Goal: Task Accomplishment & Management: Use online tool/utility

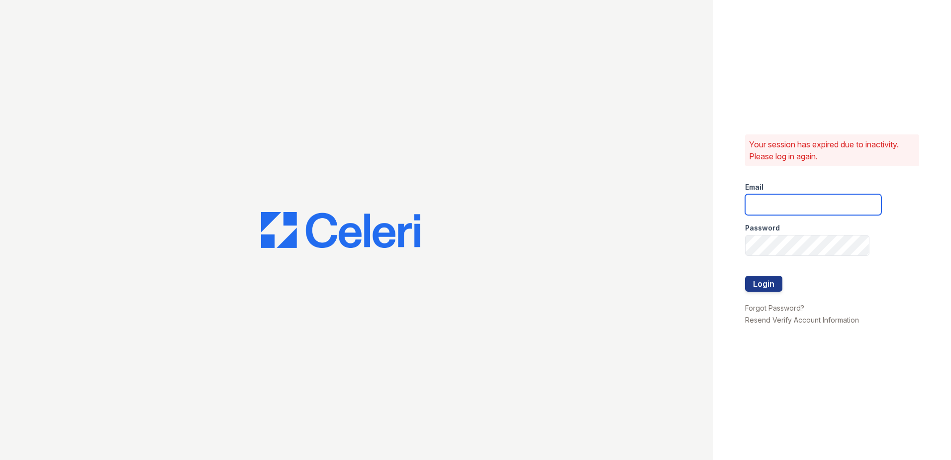
type input "tlambouths@trinity-pm.com"
click at [757, 284] on button "Login" at bounding box center [763, 284] width 37 height 16
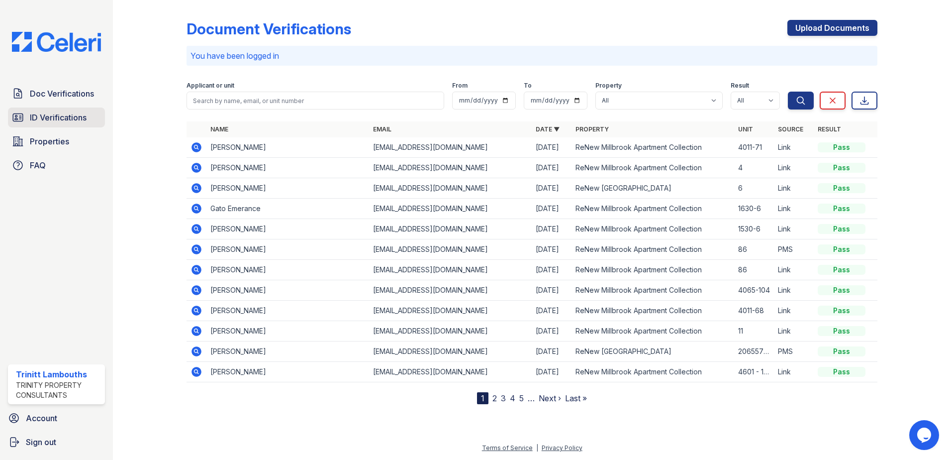
click at [49, 117] on span "ID Verifications" at bounding box center [58, 117] width 57 height 12
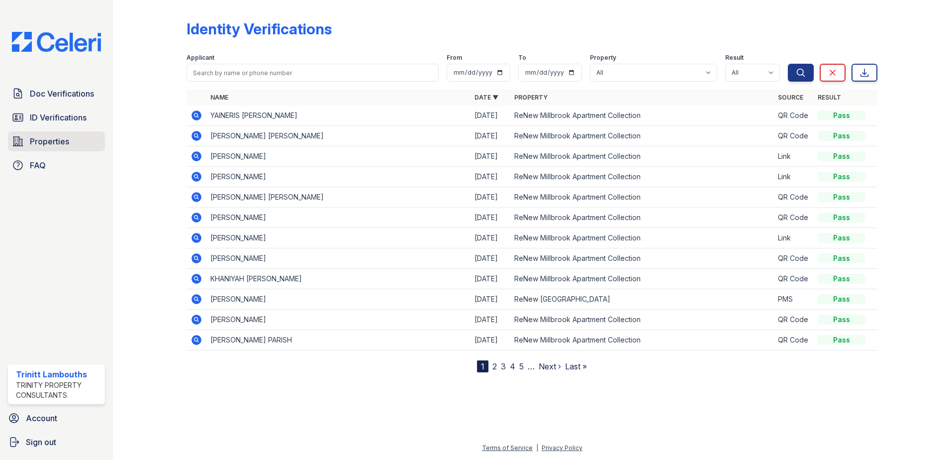
click at [61, 143] on span "Properties" at bounding box center [49, 141] width 39 height 12
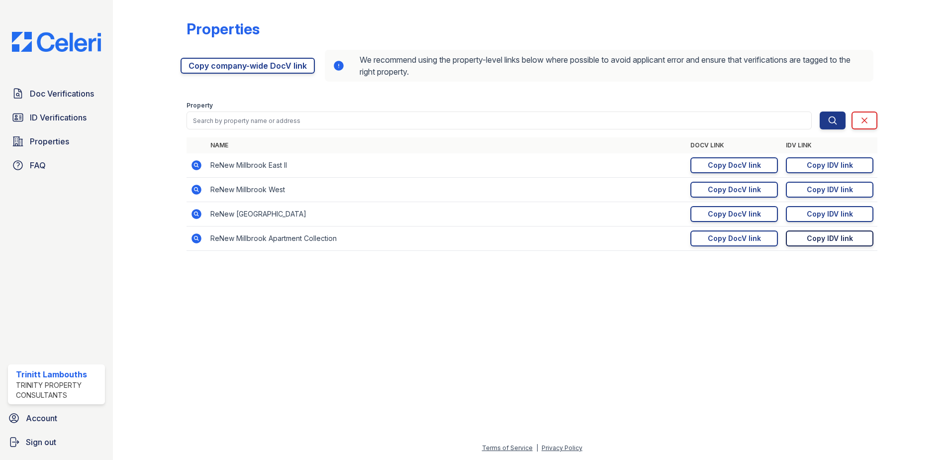
click at [844, 235] on div "Copy IDV link" at bounding box center [830, 238] width 46 height 10
click at [45, 113] on span "ID Verifications" at bounding box center [58, 117] width 57 height 12
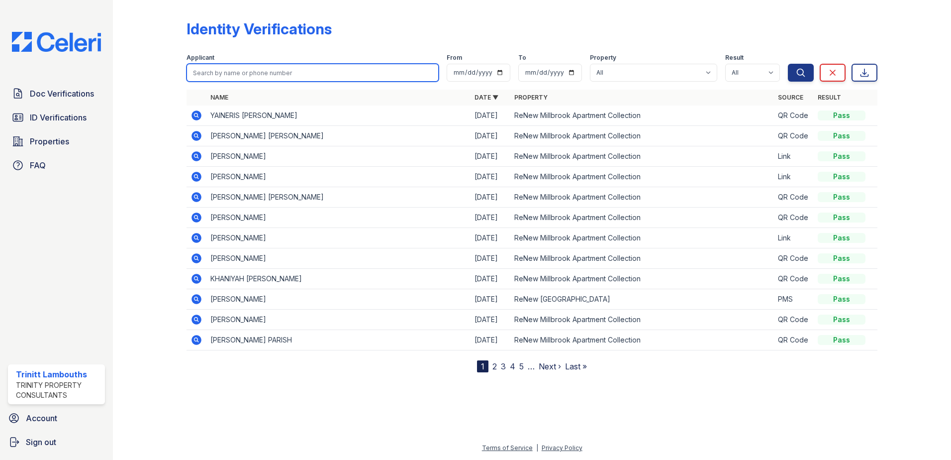
click at [233, 72] on input "search" at bounding box center [313, 73] width 252 height 18
type input "terika"
click at [788, 64] on button "Search" at bounding box center [801, 73] width 26 height 18
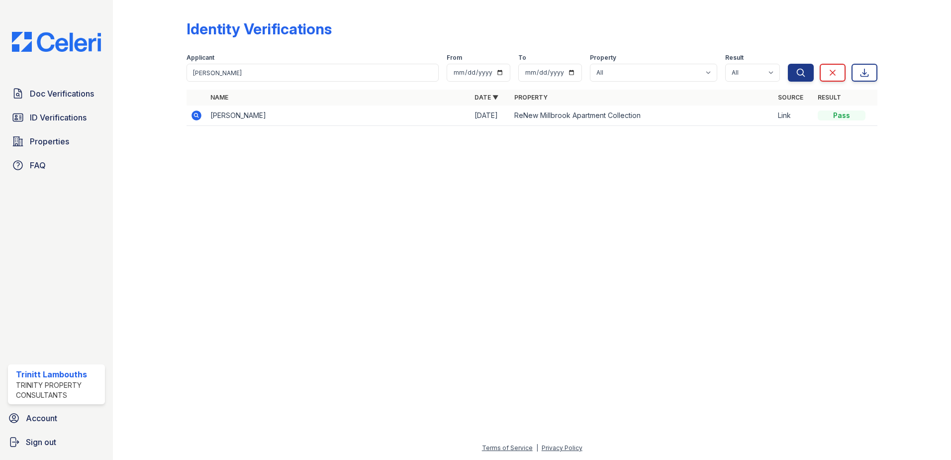
click at [205, 115] on td at bounding box center [197, 115] width 20 height 20
click at [198, 116] on icon at bounding box center [197, 115] width 10 height 10
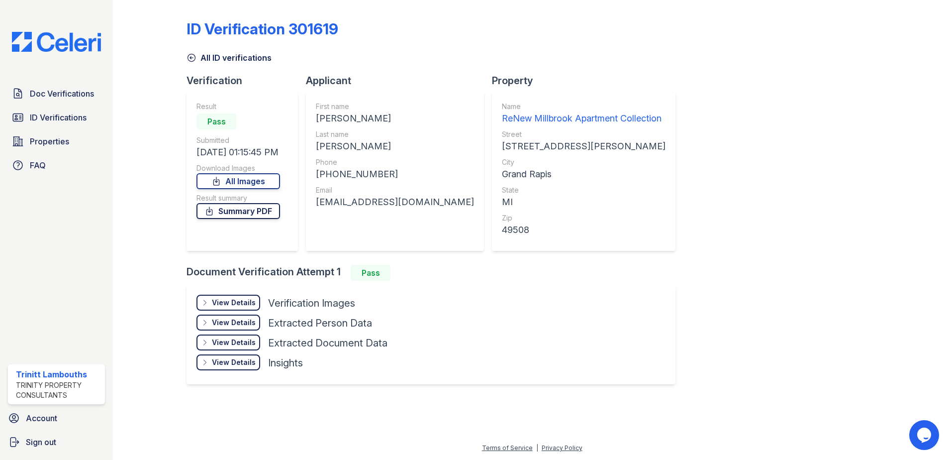
click at [236, 213] on link "Summary PDF" at bounding box center [238, 211] width 84 height 16
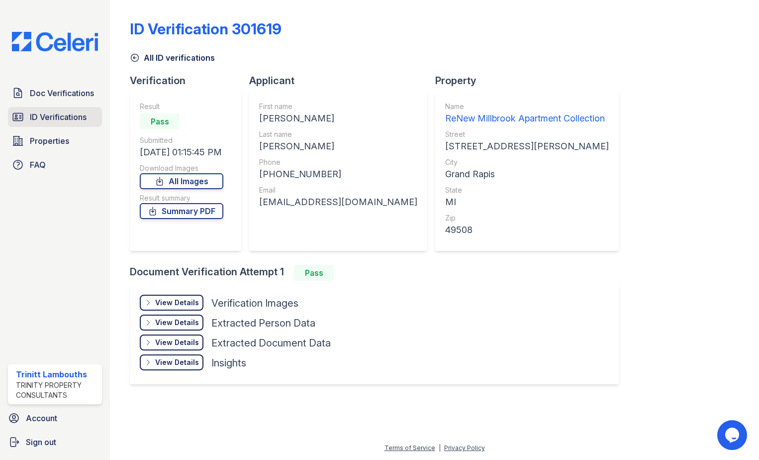
click at [80, 118] on span "ID Verifications" at bounding box center [58, 117] width 57 height 12
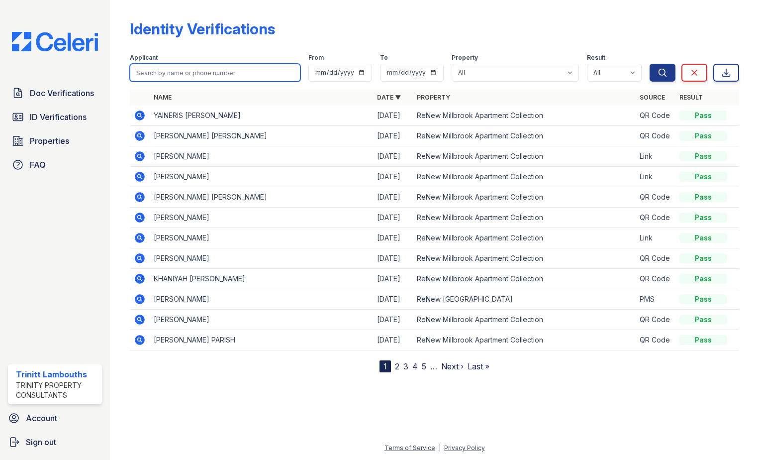
click at [203, 73] on input "search" at bounding box center [215, 73] width 171 height 18
type input "donald"
click at [650, 64] on button "Search" at bounding box center [663, 73] width 26 height 18
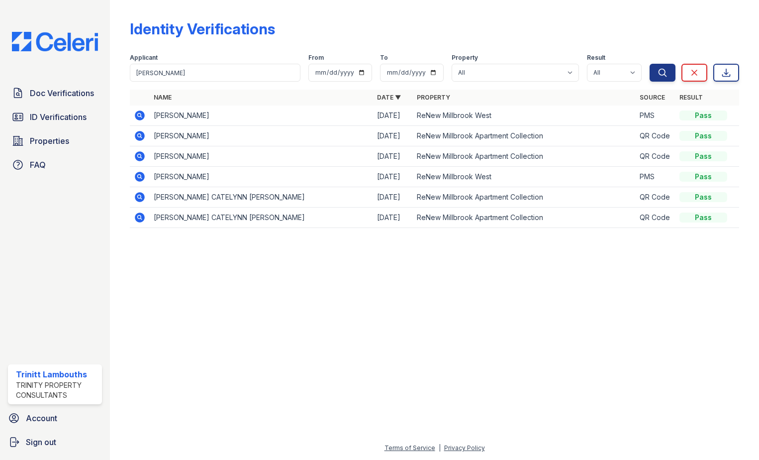
click at [139, 114] on icon at bounding box center [139, 114] width 2 height 2
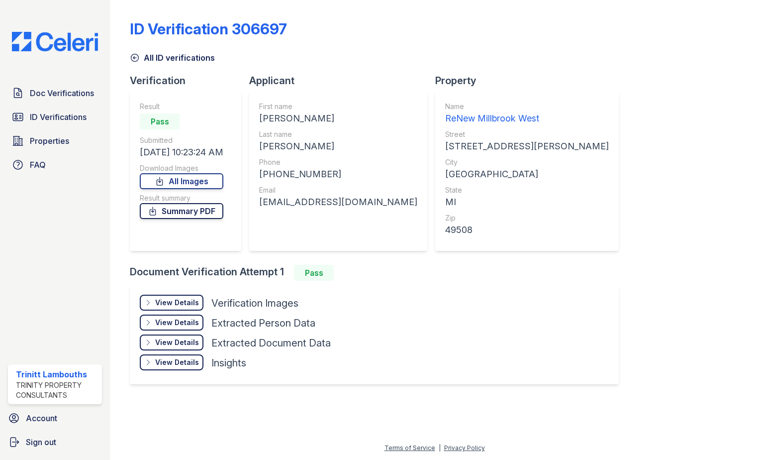
click at [198, 209] on link "Summary PDF" at bounding box center [182, 211] width 84 height 16
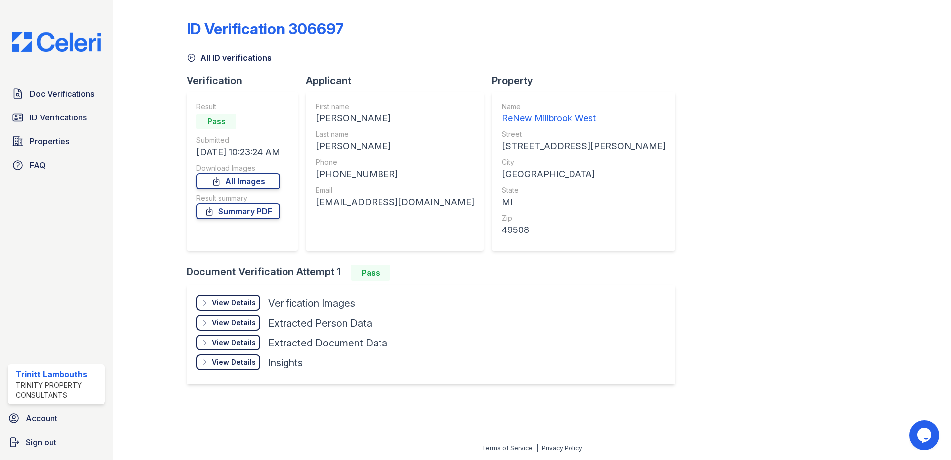
click at [41, 116] on span "ID Verifications" at bounding box center [58, 117] width 57 height 12
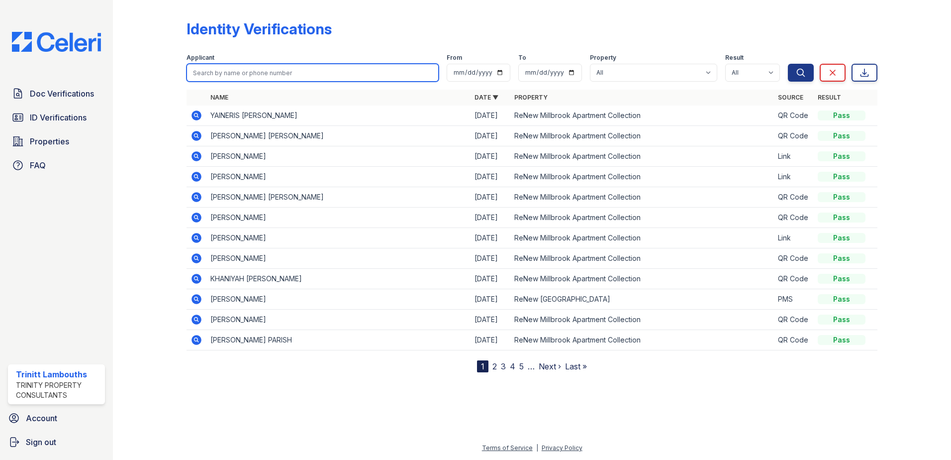
click at [274, 73] on input "search" at bounding box center [313, 73] width 252 height 18
type input "mawi"
click at [759, 64] on button "Search" at bounding box center [801, 73] width 26 height 18
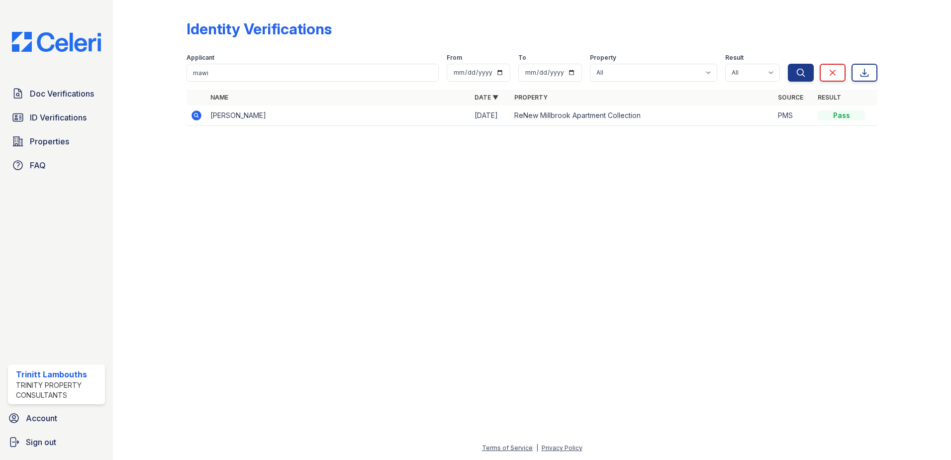
click at [201, 116] on icon at bounding box center [197, 115] width 10 height 10
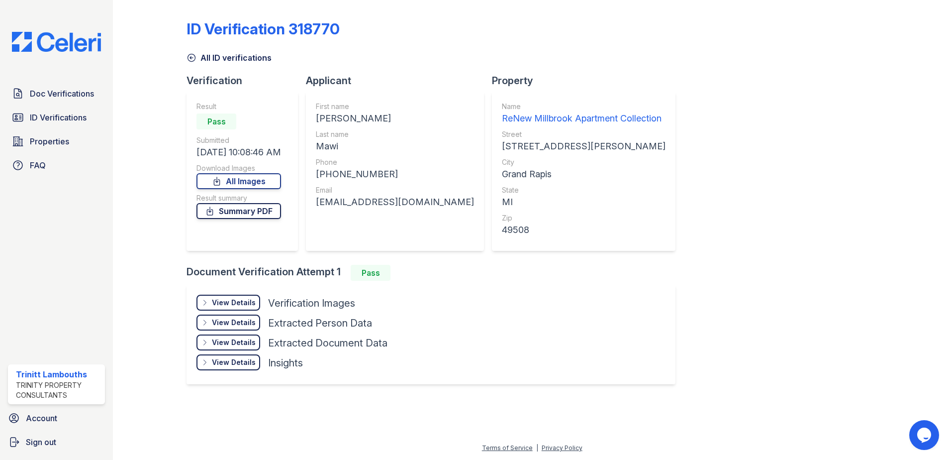
click at [230, 211] on link "Summary PDF" at bounding box center [238, 211] width 85 height 16
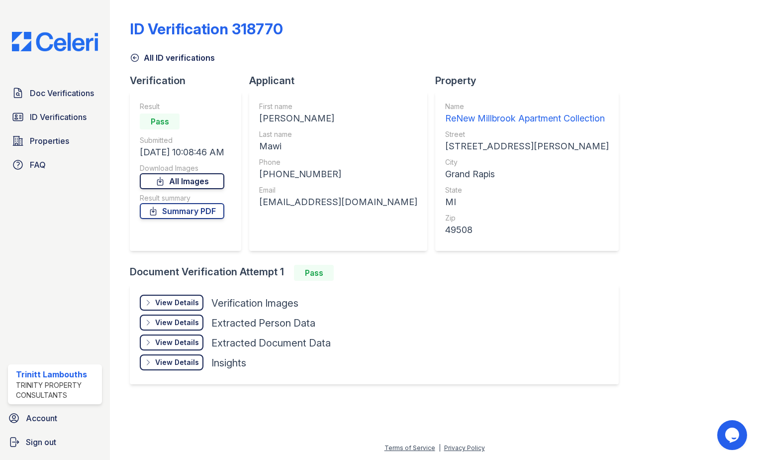
click at [210, 184] on link "All Images" at bounding box center [182, 181] width 85 height 16
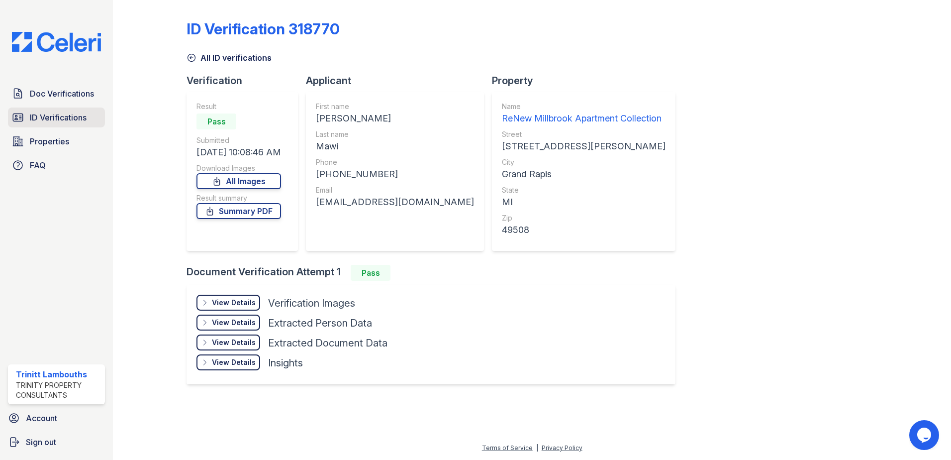
click at [72, 117] on span "ID Verifications" at bounding box center [58, 117] width 57 height 12
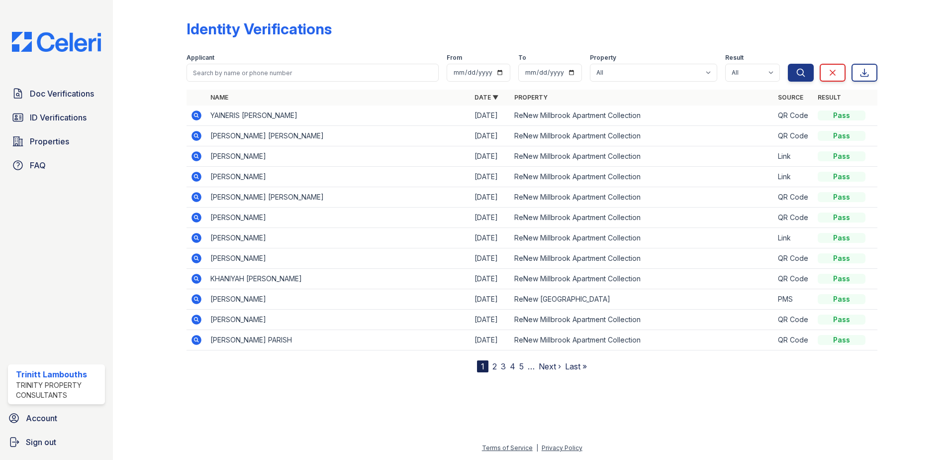
click at [264, 57] on div "Applicant" at bounding box center [313, 59] width 252 height 10
click at [271, 73] on input "search" at bounding box center [313, 73] width 252 height 18
click at [58, 144] on span "Properties" at bounding box center [49, 141] width 39 height 12
click at [63, 141] on span "Properties" at bounding box center [49, 141] width 39 height 12
click at [78, 140] on link "Properties" at bounding box center [56, 141] width 97 height 20
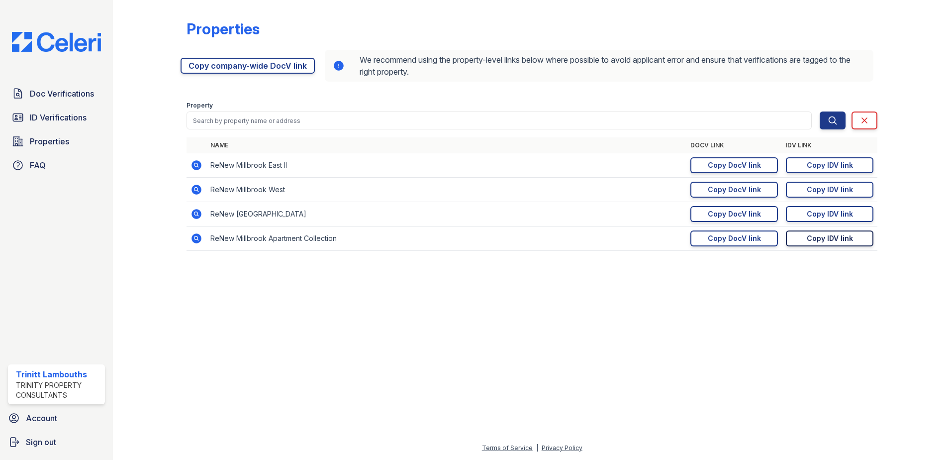
click at [829, 237] on div "Copy IDV link" at bounding box center [830, 238] width 46 height 10
click at [432, 355] on div at bounding box center [532, 359] width 806 height 165
click at [733, 235] on div "Copy DocV link" at bounding box center [734, 238] width 53 height 10
click at [47, 112] on span "ID Verifications" at bounding box center [58, 117] width 57 height 12
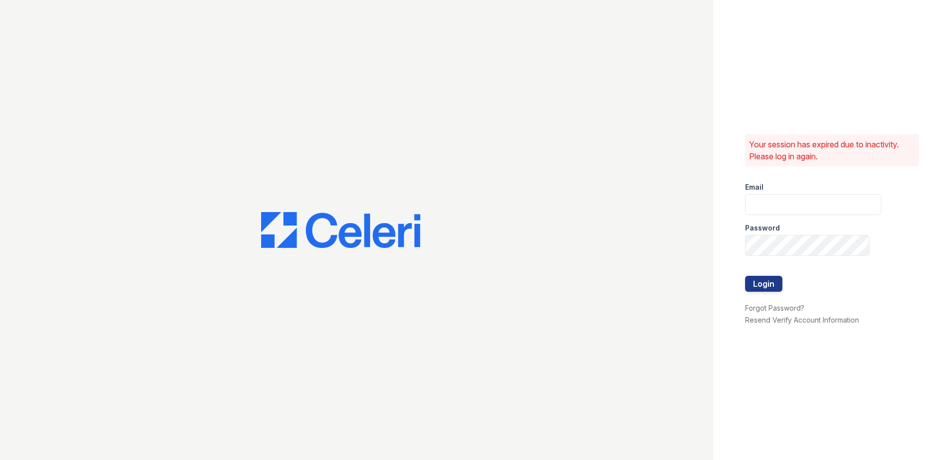
type input "tlambouths@trinity-pm.com"
click at [760, 284] on button "Login" at bounding box center [763, 284] width 37 height 16
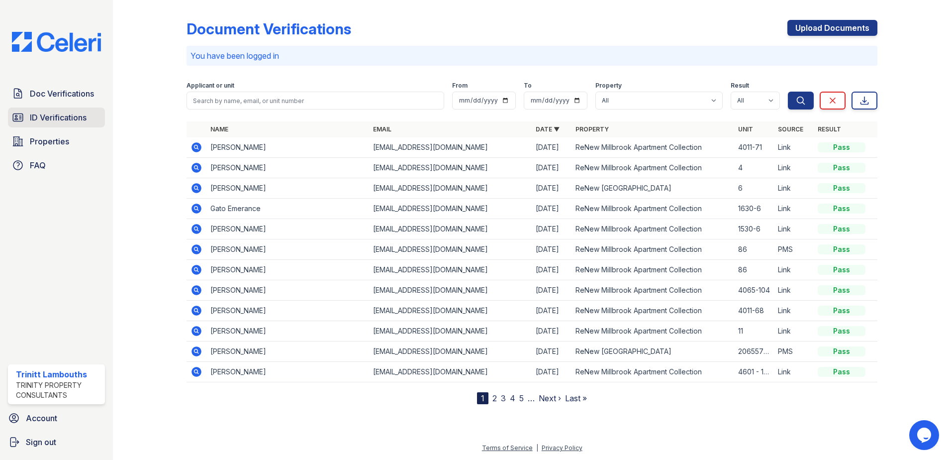
click at [67, 120] on span "ID Verifications" at bounding box center [58, 117] width 57 height 12
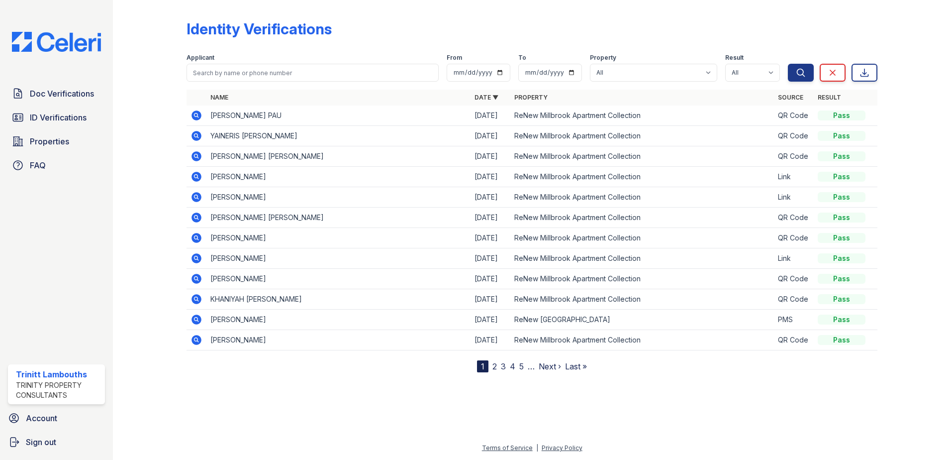
click at [196, 116] on icon at bounding box center [197, 115] width 12 height 12
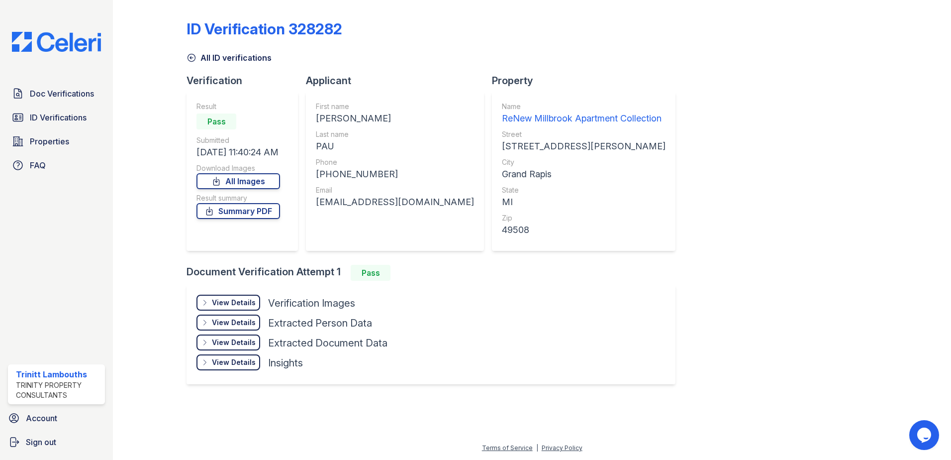
click at [371, 202] on div "[EMAIL_ADDRESS][DOMAIN_NAME]" at bounding box center [395, 202] width 158 height 14
copy div "[EMAIL_ADDRESS][DOMAIN_NAME]"
